Goal: Communication & Community: Connect with others

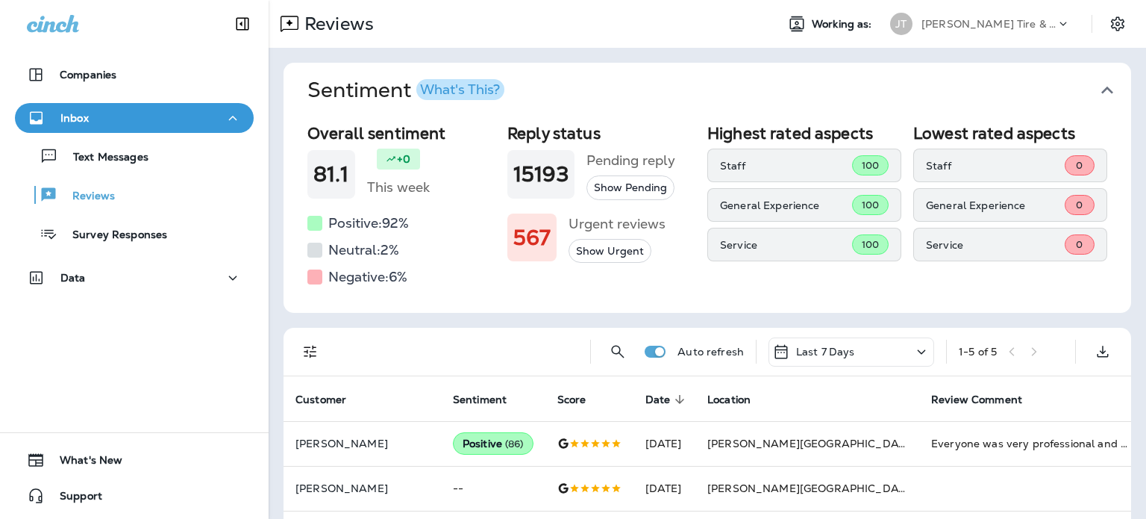
scroll to position [96, 0]
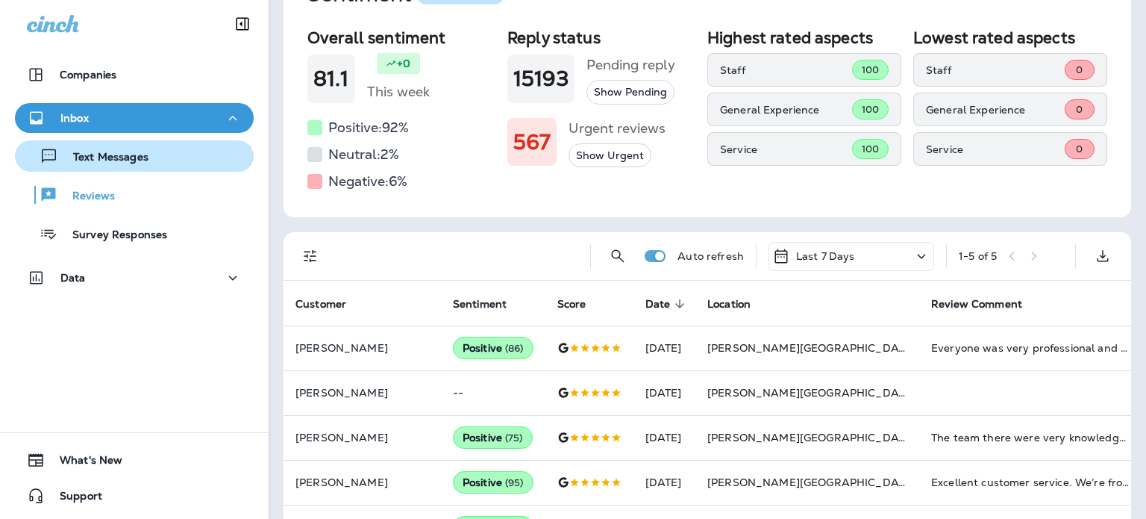
click at [183, 156] on div "Text Messages" at bounding box center [134, 156] width 227 height 22
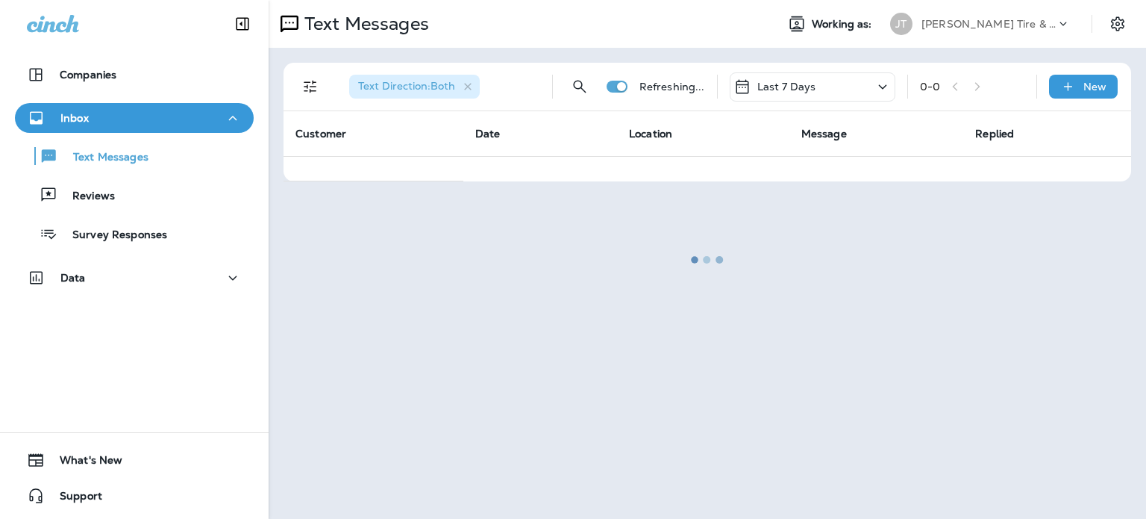
click at [190, 178] on div "Text Messages Reviews Survey Responses" at bounding box center [134, 191] width 239 height 116
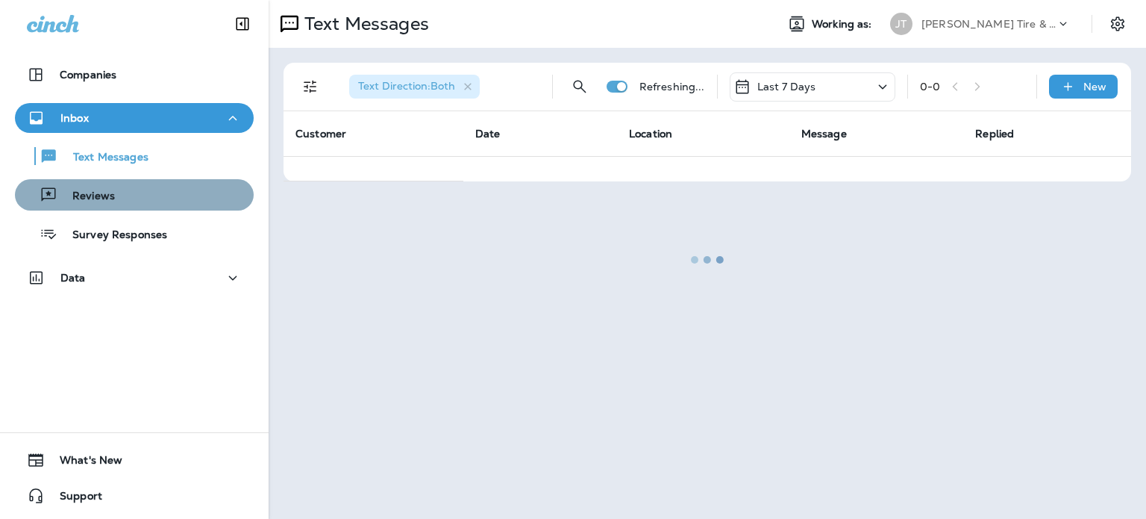
click at [192, 184] on div "Reviews" at bounding box center [134, 195] width 227 height 22
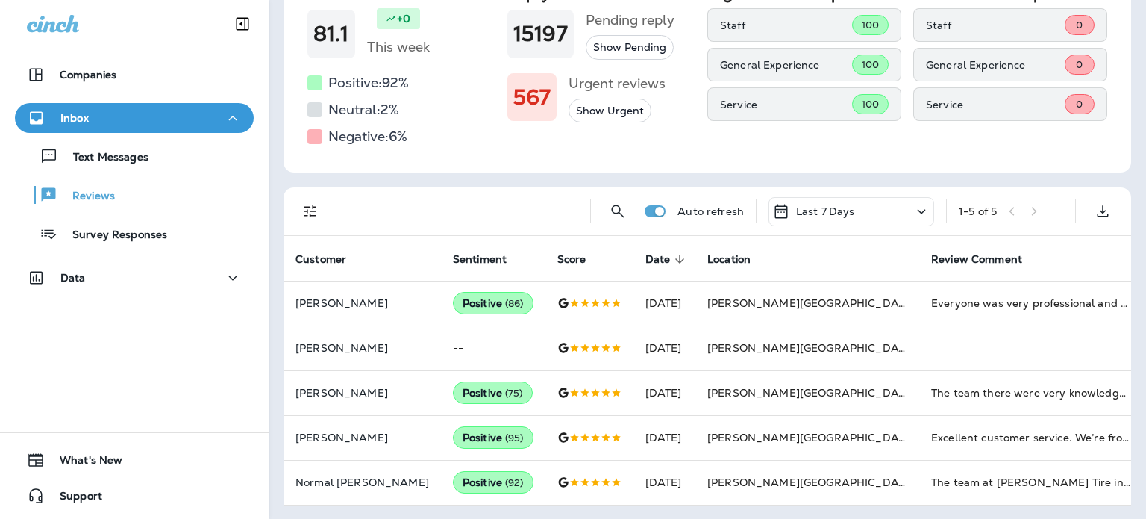
scroll to position [140, 0]
click at [70, 128] on button "Inbox" at bounding box center [134, 118] width 239 height 30
click at [224, 113] on icon "button" at bounding box center [233, 118] width 18 height 19
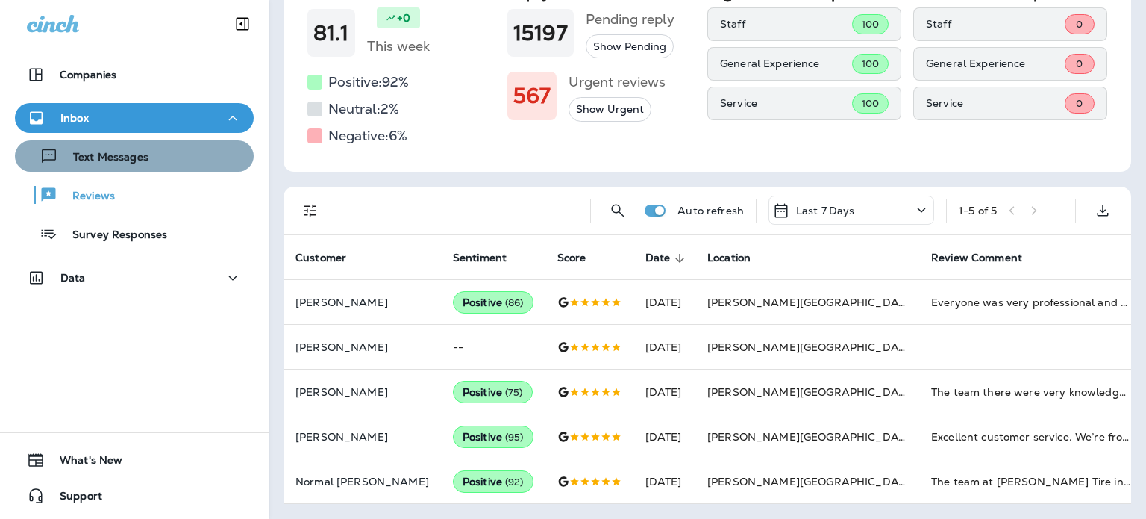
click at [156, 163] on div "Text Messages" at bounding box center [134, 156] width 227 height 22
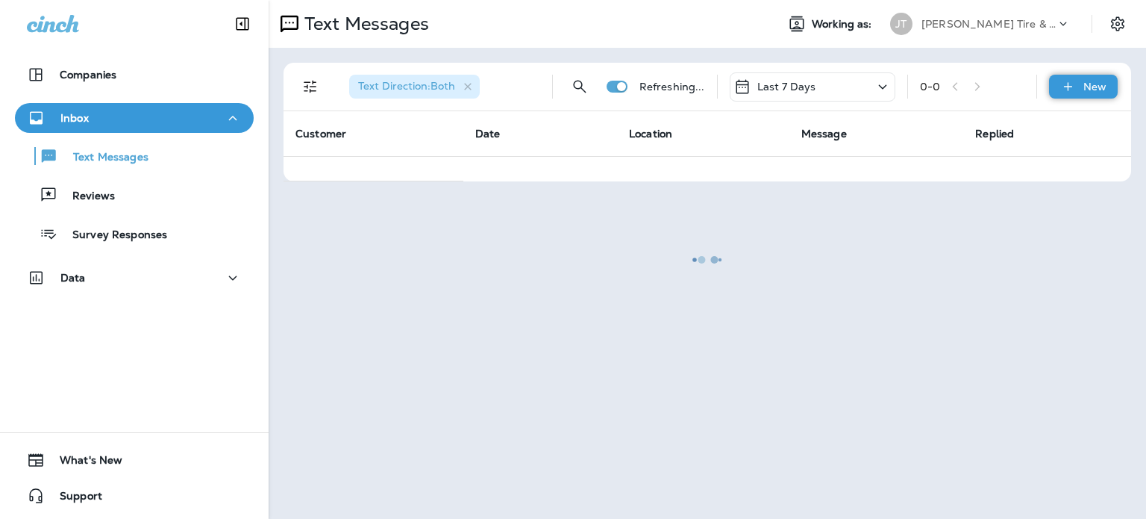
click at [1083, 91] on div "New" at bounding box center [1083, 87] width 69 height 24
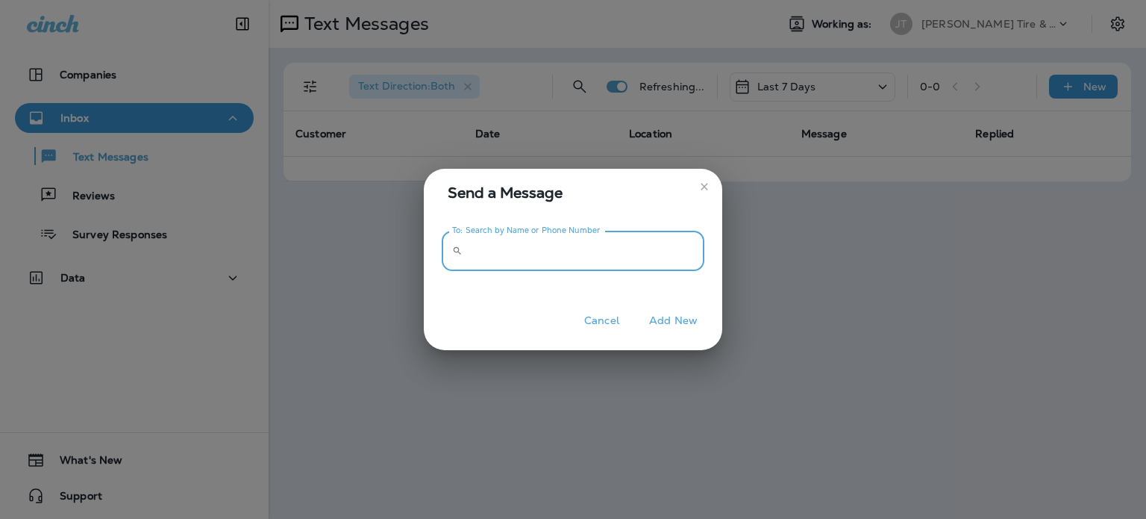
click at [669, 241] on input "To: Search by Name or Phone Number" at bounding box center [587, 251] width 236 height 40
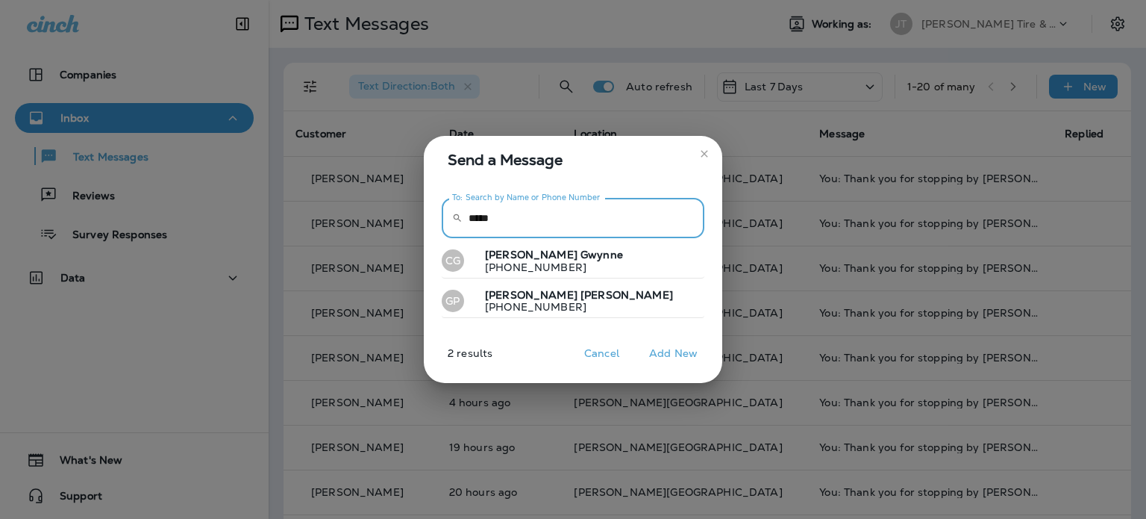
type input "*****"
